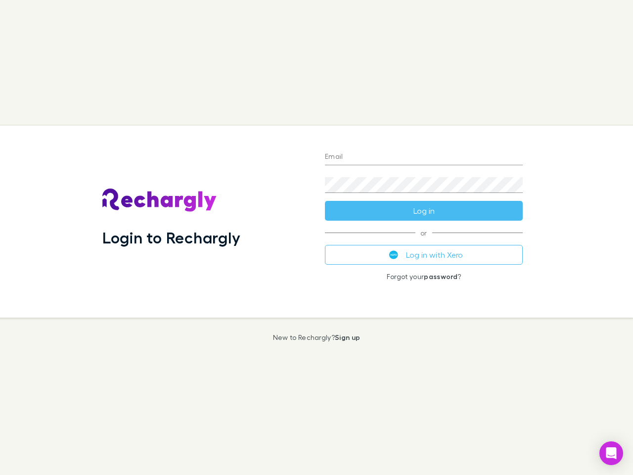
click at [316, 237] on div "Login to Rechargly" at bounding box center [205, 222] width 222 height 192
click at [424, 157] on input "Email" at bounding box center [424, 157] width 198 height 16
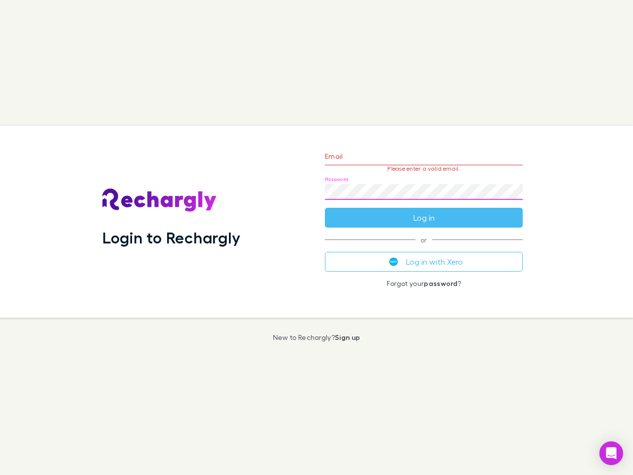
click at [424, 211] on form "Email Please enter a valid email. Password Log in" at bounding box center [424, 184] width 198 height 86
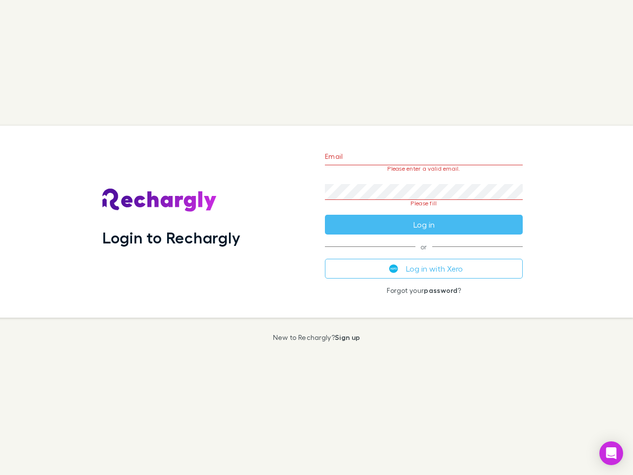
click at [424, 255] on div "Email Please enter a valid email. Password Please fill Log in or Log in with Xe…" at bounding box center [424, 222] width 214 height 192
click at [611, 453] on icon "Open Intercom Messenger" at bounding box center [611, 453] width 10 height 12
